Goal: Transaction & Acquisition: Purchase product/service

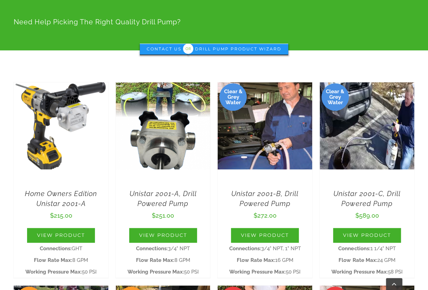
scroll to position [205, 0]
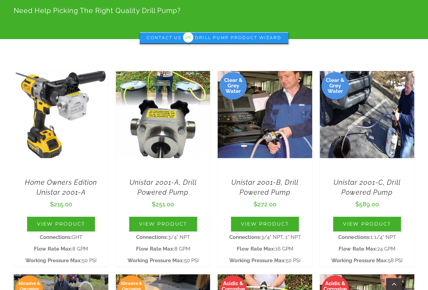
drag, startPoint x: 179, startPoint y: 189, endPoint x: 223, endPoint y: 193, distance: 43.7
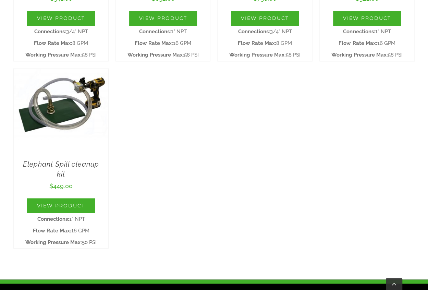
scroll to position [616, 0]
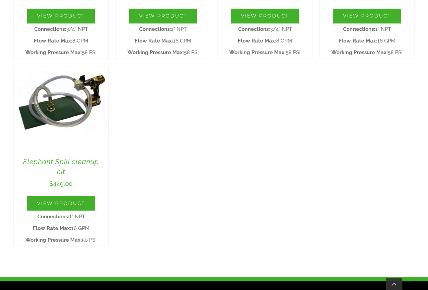
click at [57, 158] on link "Elephant Spill cleanup kit" at bounding box center [61, 166] width 84 height 20
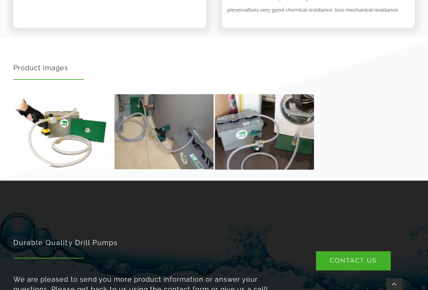
scroll to position [1164, 0]
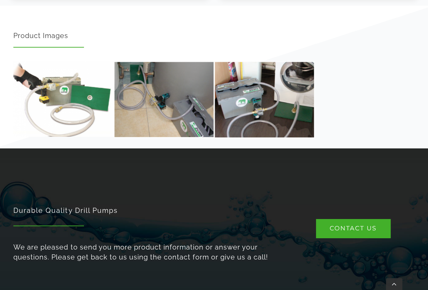
click at [75, 89] on img "03c302_32714036c83244a4a43807d436c7aa5c_mv2" at bounding box center [64, 99] width 110 height 83
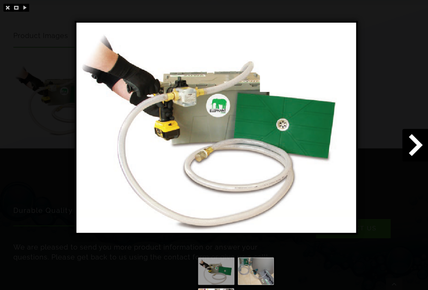
click at [162, 123] on img at bounding box center [215, 128] width 279 height 210
click at [415, 145] on span at bounding box center [415, 145] width 26 height 33
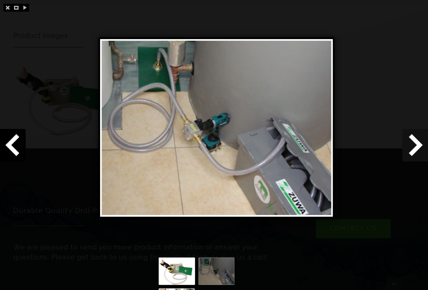
click at [415, 145] on span at bounding box center [415, 145] width 26 height 33
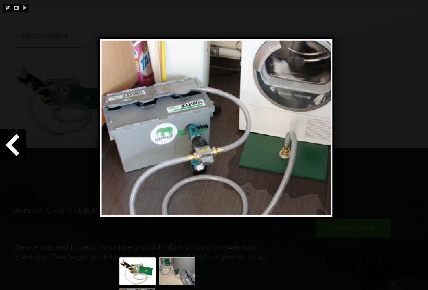
click at [415, 145] on div at bounding box center [214, 145] width 428 height 290
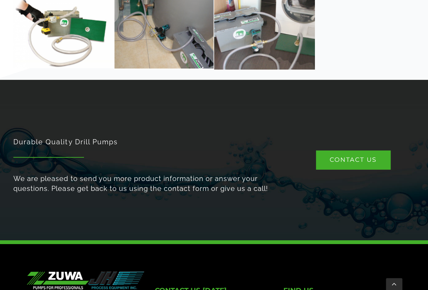
scroll to position [1130, 0]
